Goal: Transaction & Acquisition: Purchase product/service

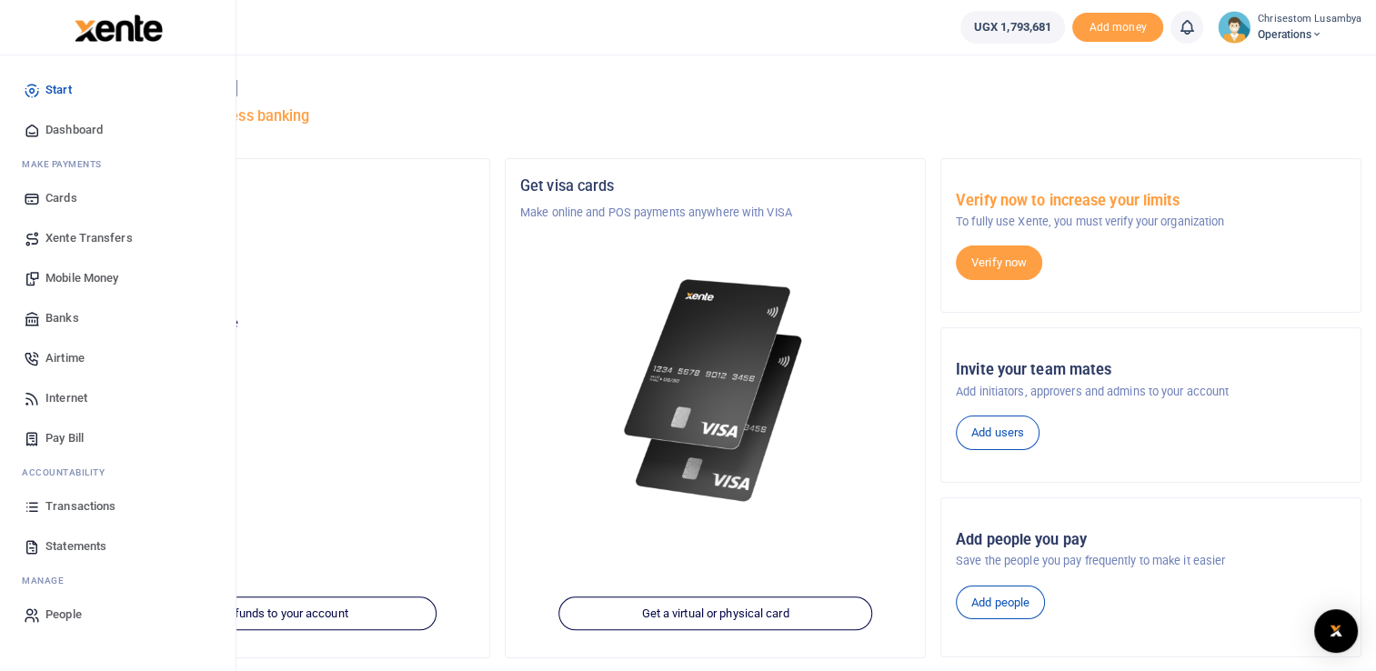
click at [102, 275] on span "Mobile Money" at bounding box center [81, 278] width 73 height 18
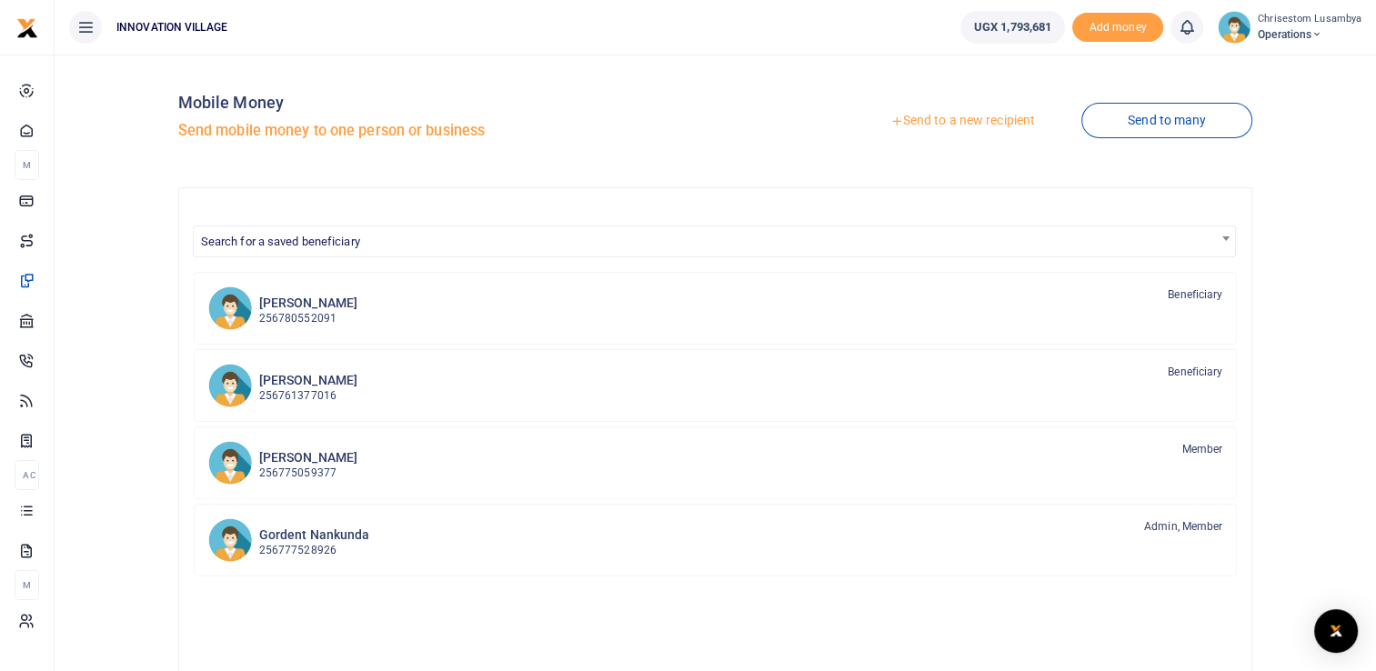
click at [941, 124] on link "Send to a new recipient" at bounding box center [962, 121] width 237 height 33
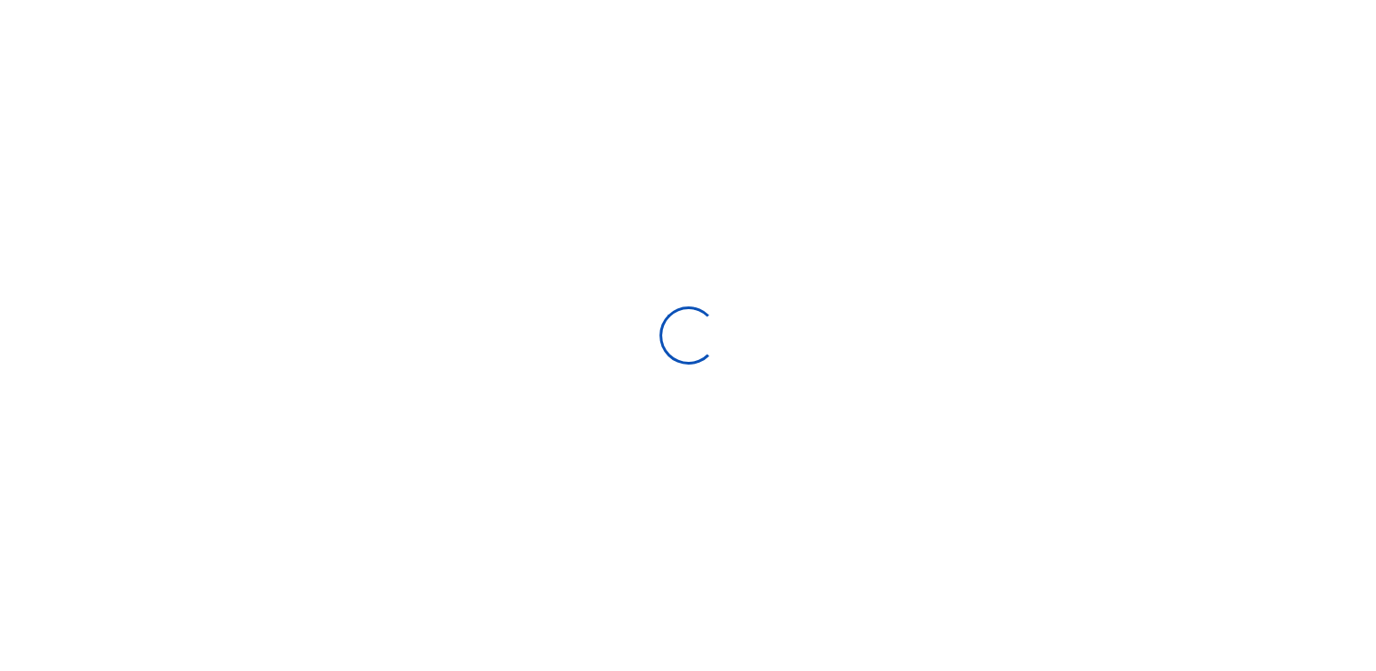
select select "Loading bundles"
select select
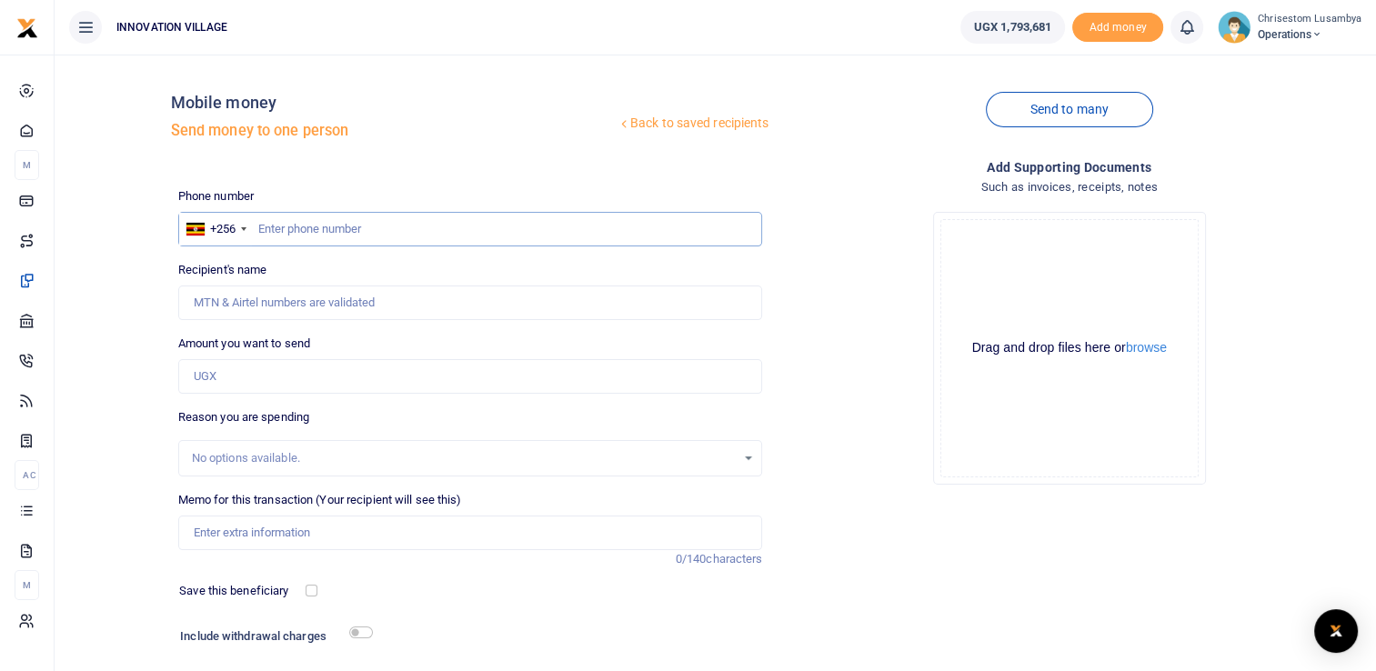
click at [358, 228] on input "text" at bounding box center [470, 229] width 585 height 35
type input "759977863"
type input "[PERSON_NAME]"
type input "759977863"
